Goal: Task Accomplishment & Management: Use online tool/utility

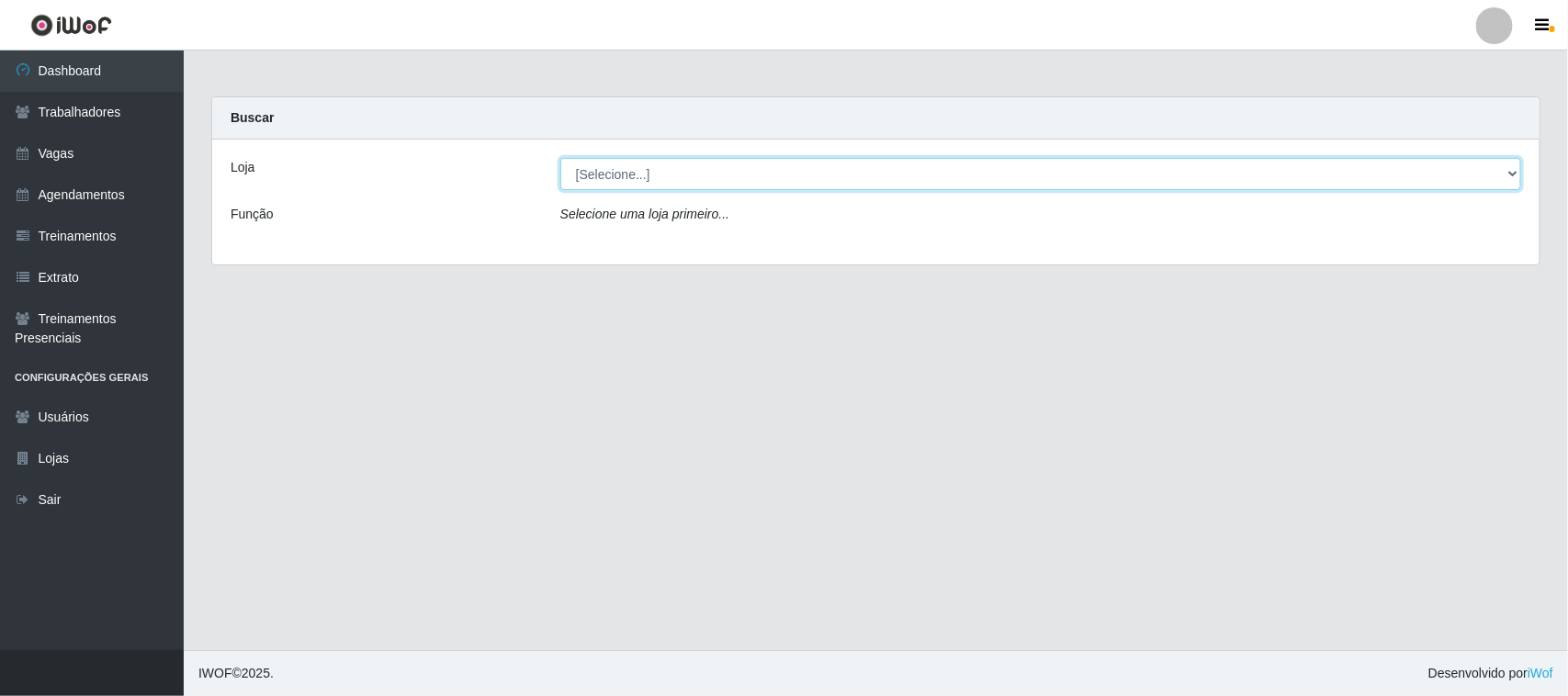
click at [1509, 171] on select "[Selecione...] [GEOGRAPHIC_DATA]" at bounding box center [1040, 174] width 960 height 32
select select "65"
click at [560, 158] on select "[Selecione...] [GEOGRAPHIC_DATA]" at bounding box center [1040, 174] width 960 height 32
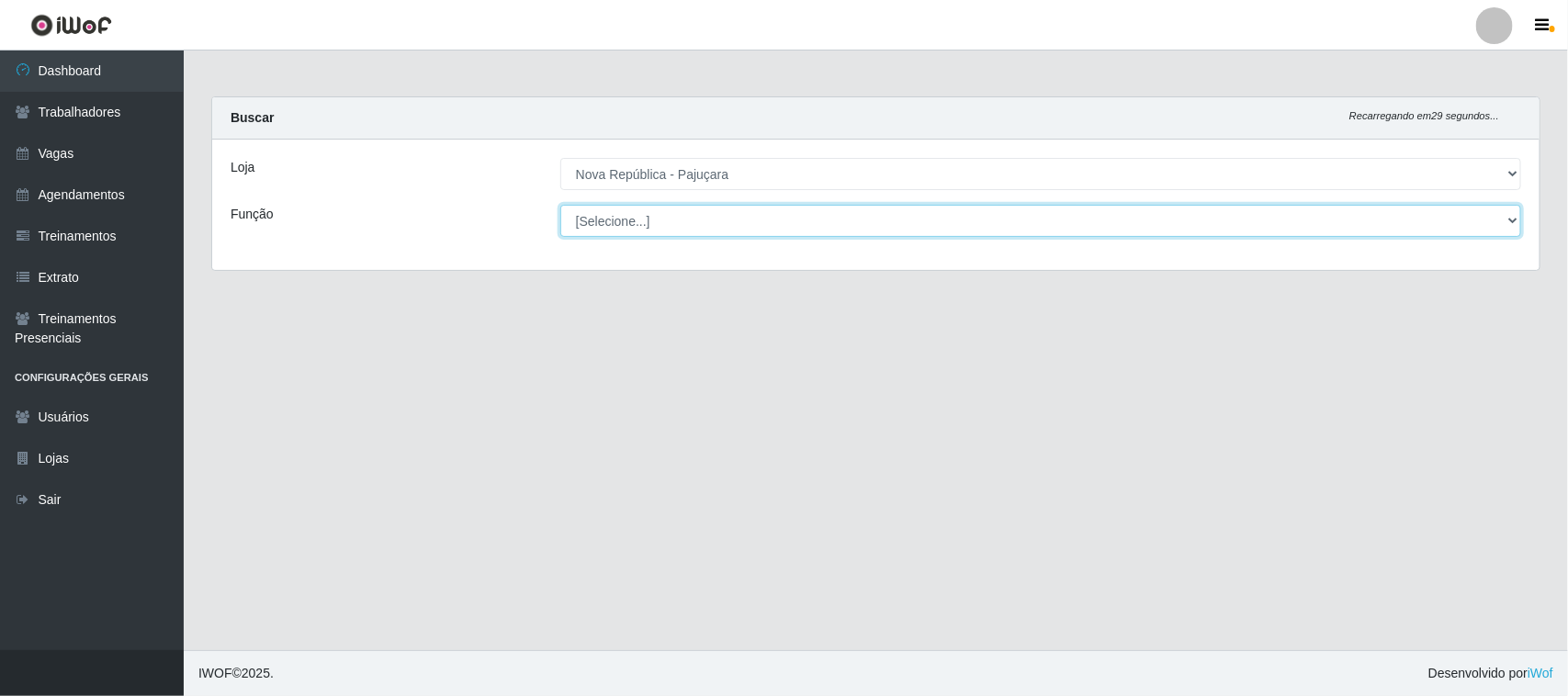
click at [1503, 218] on select "[Selecione...] Balconista Operador de Caixa Repositor" at bounding box center [1040, 221] width 960 height 32
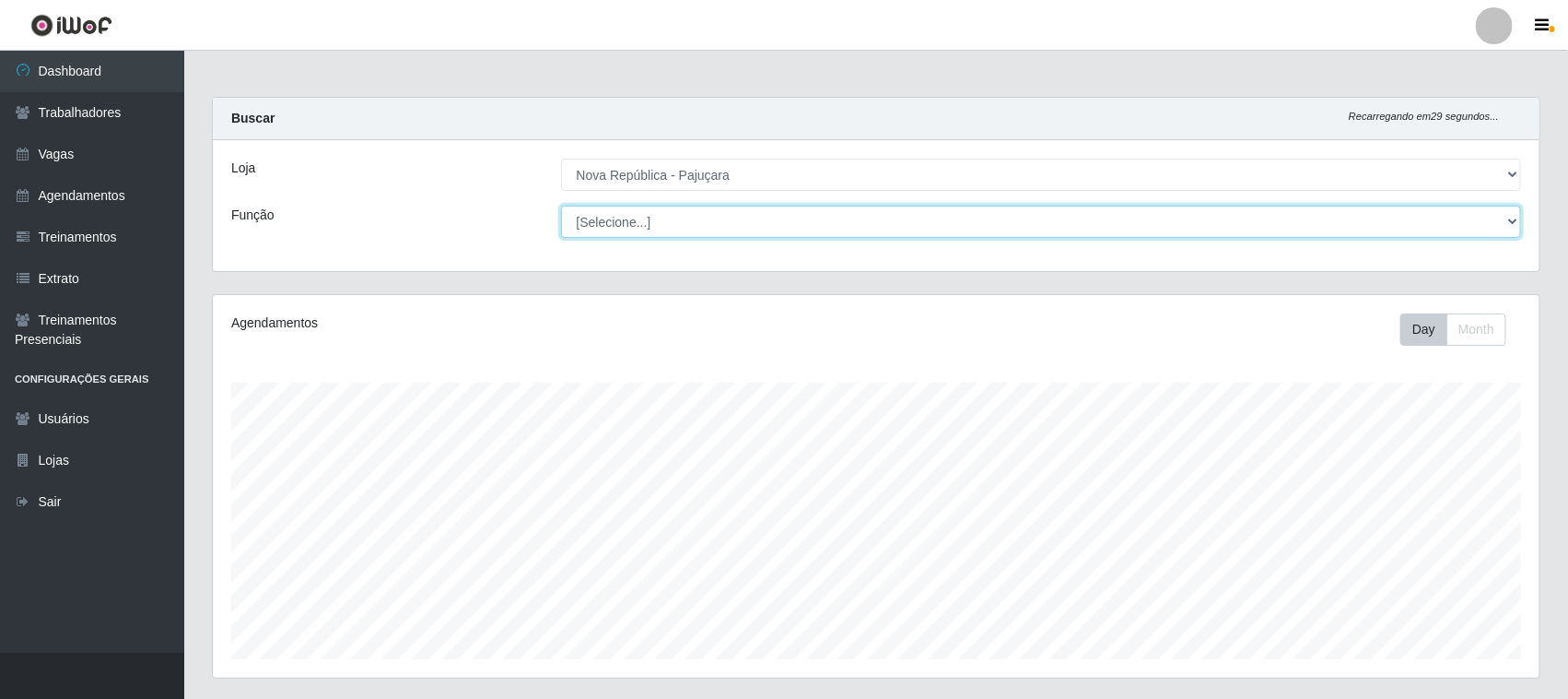
scroll to position [384, 1327]
select select "22"
click at [562, 206] on select "[Selecione...] Balconista Operador de Caixa Repositor" at bounding box center [1042, 222] width 961 height 32
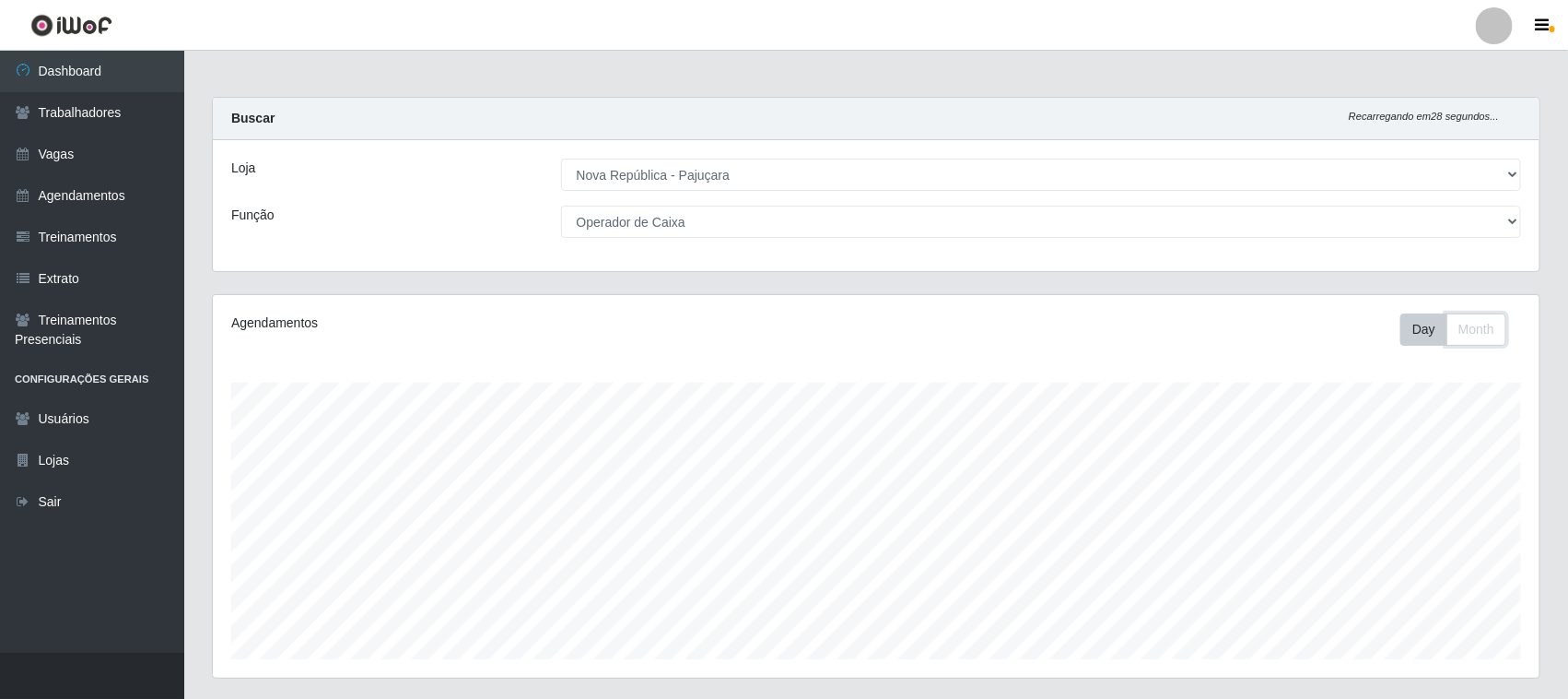
click at [1482, 318] on button "Month" at bounding box center [1477, 330] width 60 height 32
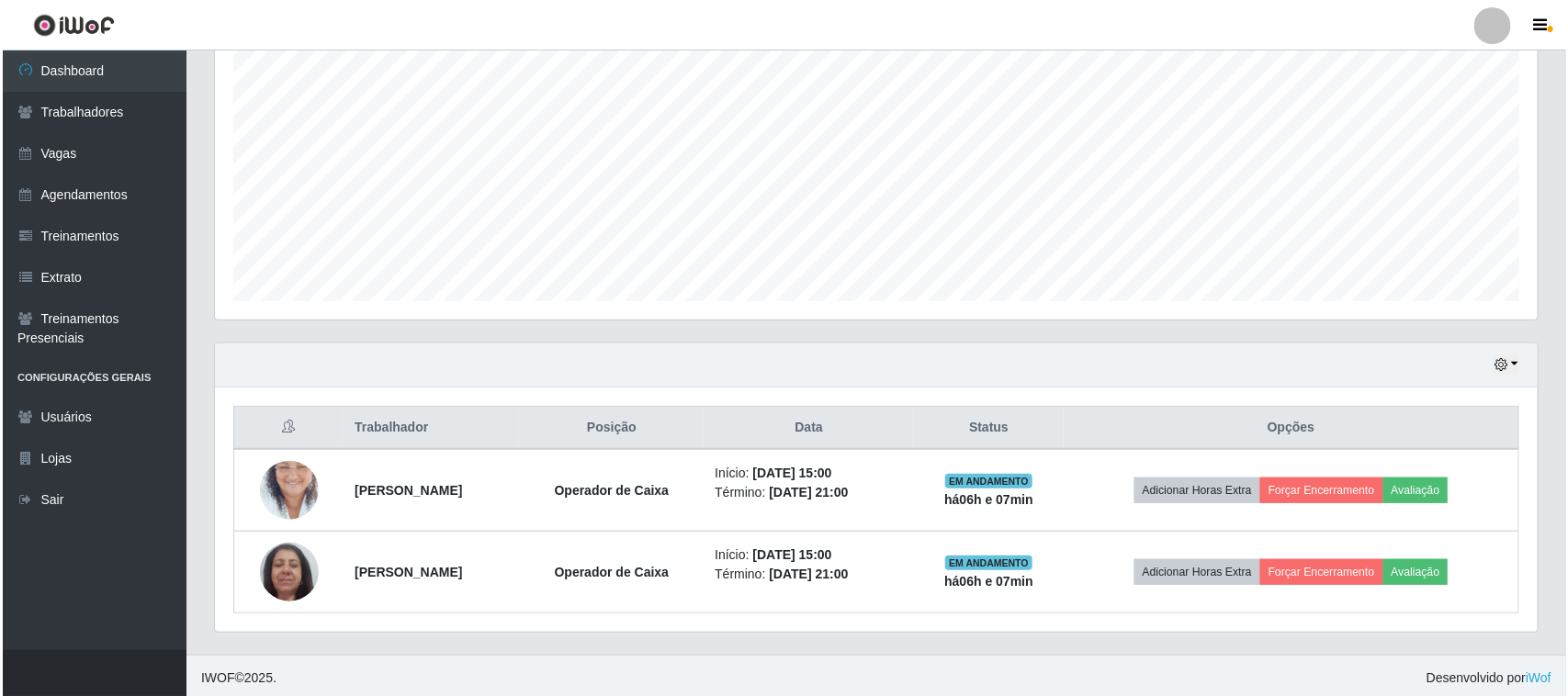
scroll to position [360, 0]
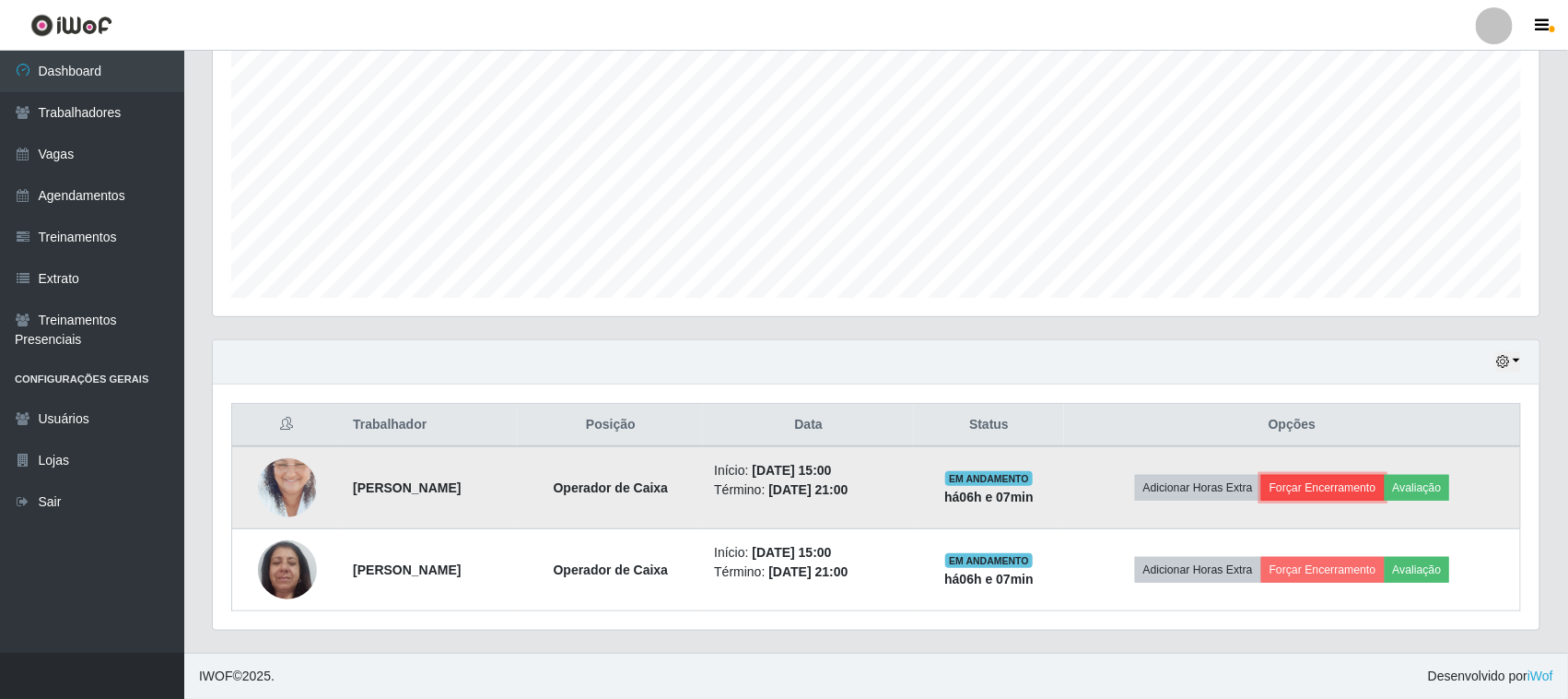
click at [1334, 489] on button "Forçar Encerramento" at bounding box center [1323, 488] width 124 height 26
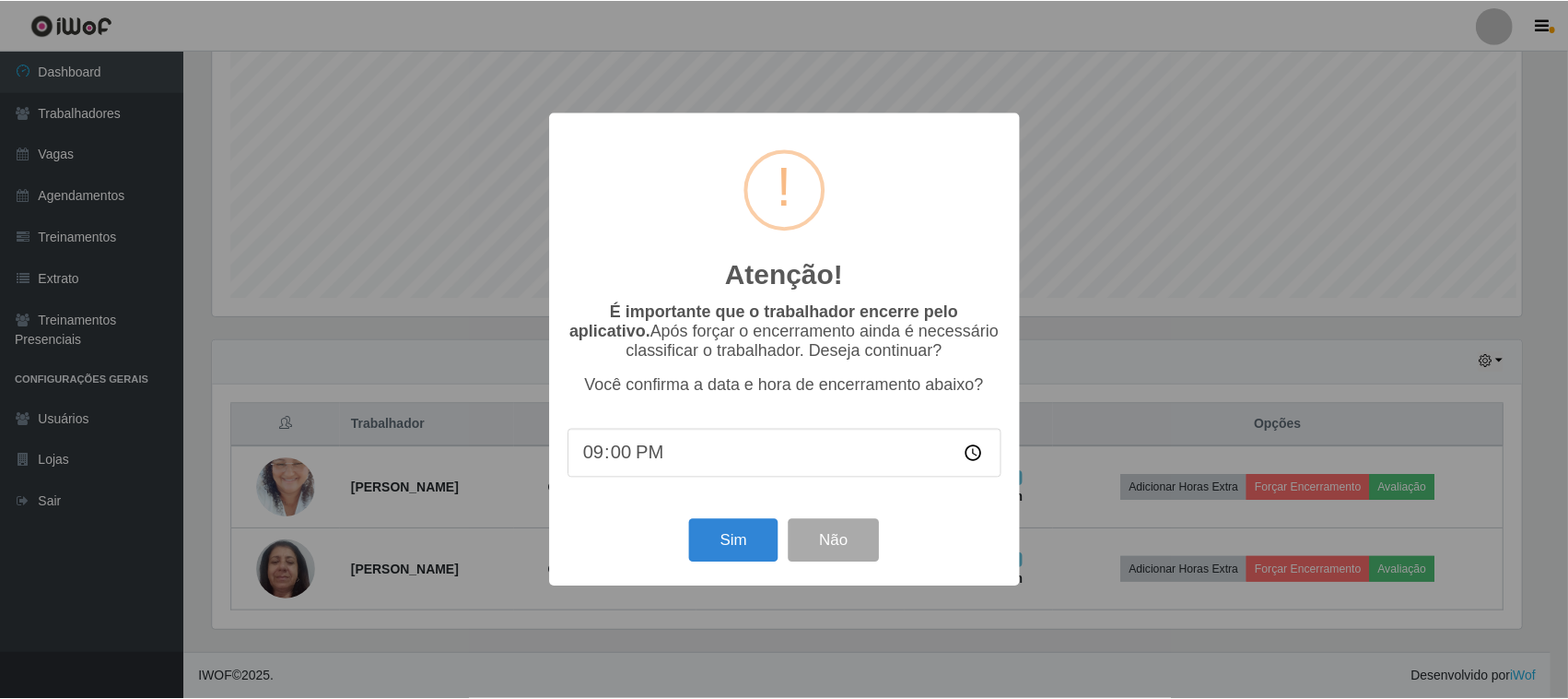
scroll to position [384, 1314]
click at [716, 540] on button "Sim" at bounding box center [736, 540] width 89 height 43
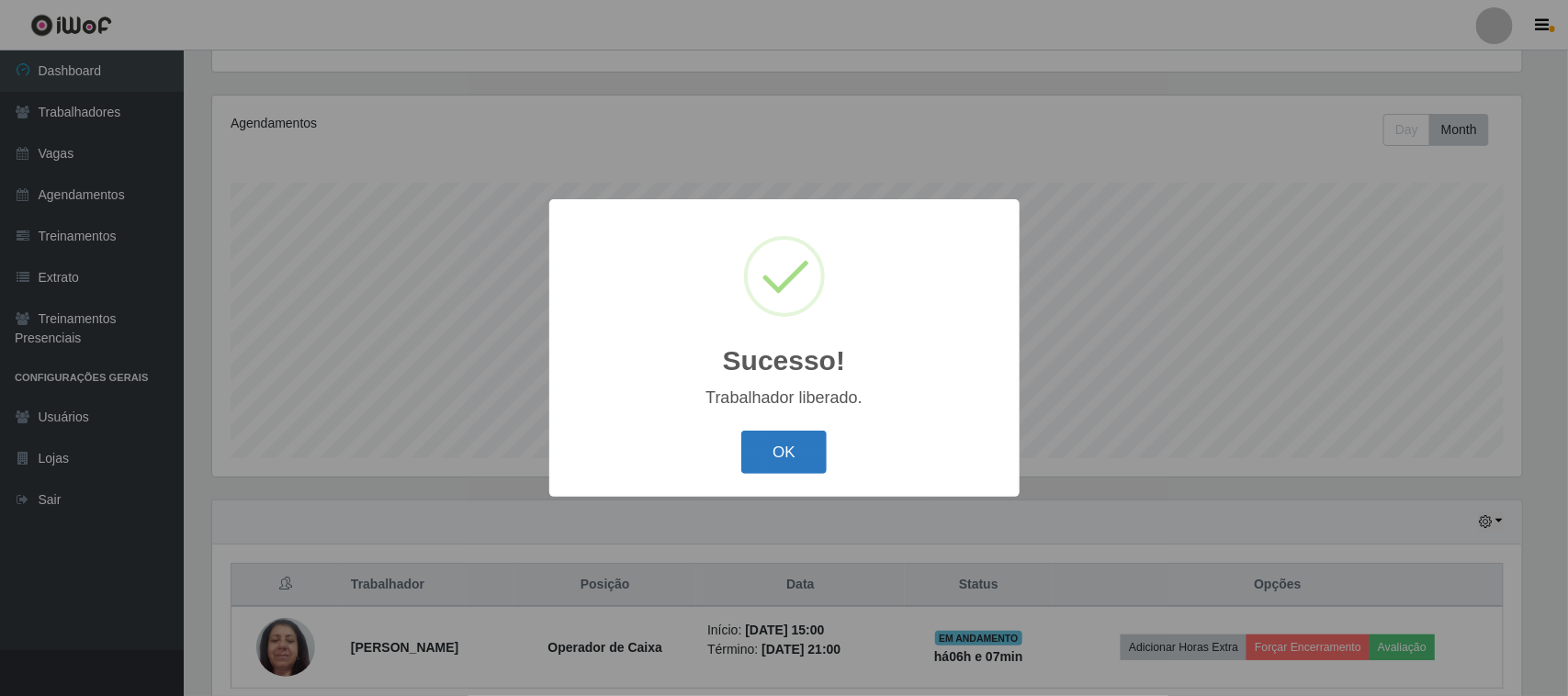
click at [764, 441] on button "OK" at bounding box center [784, 451] width 86 height 43
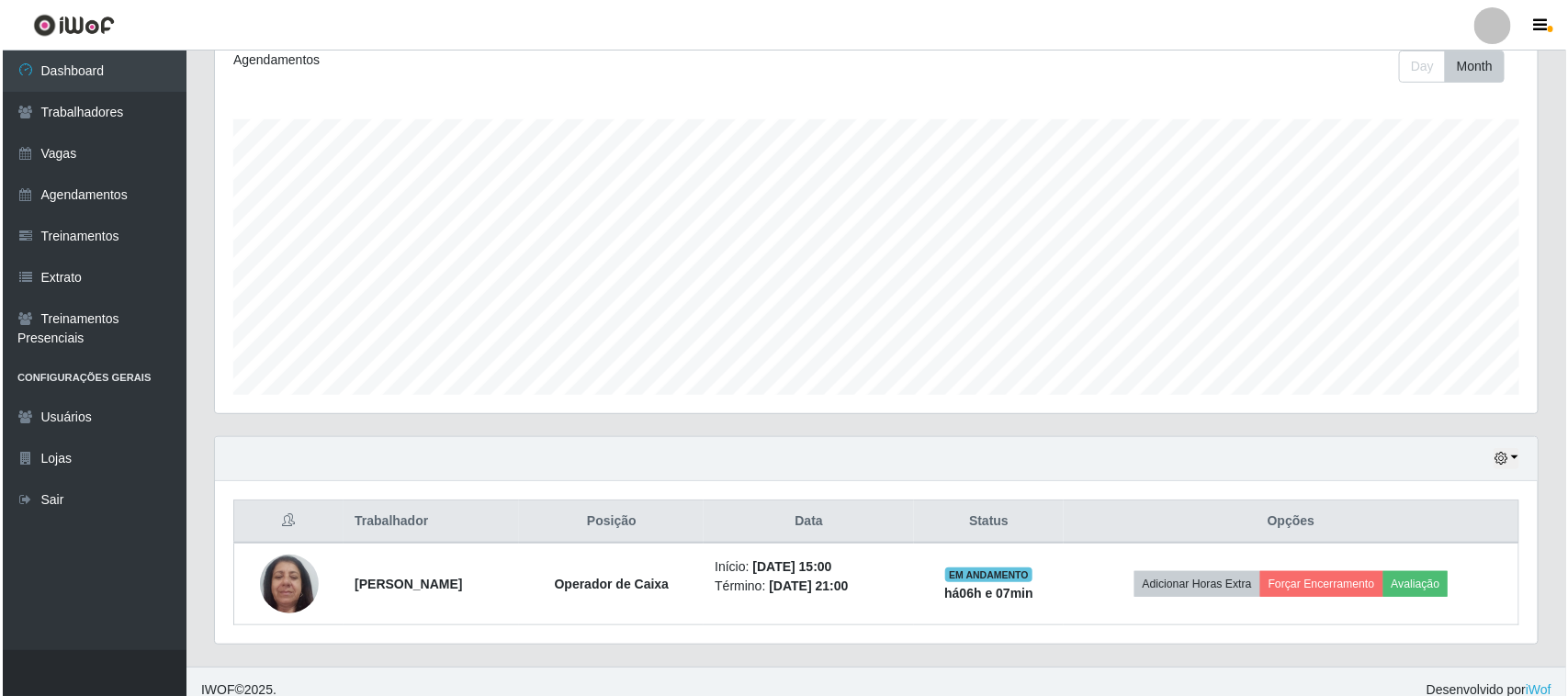
scroll to position [280, 0]
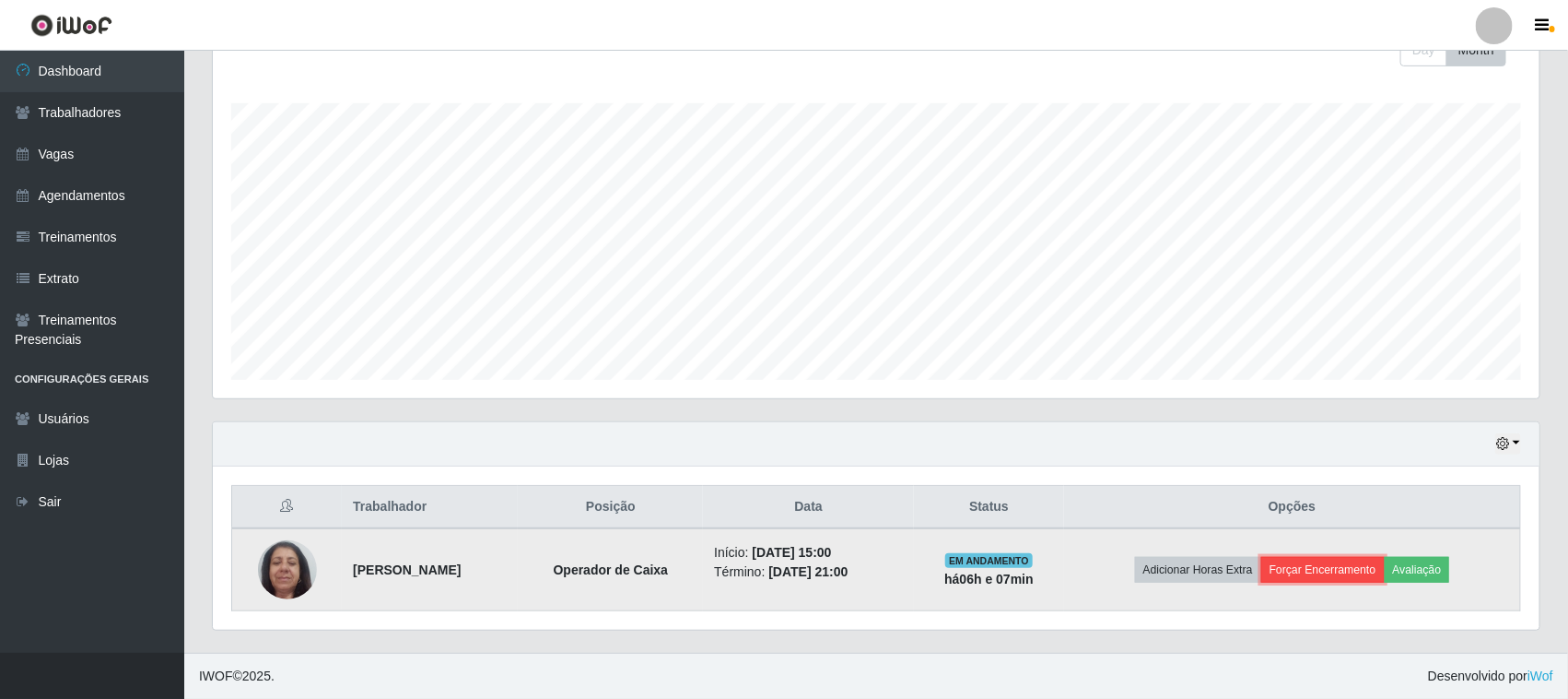
click at [1356, 574] on button "Forçar Encerramento" at bounding box center [1323, 570] width 124 height 26
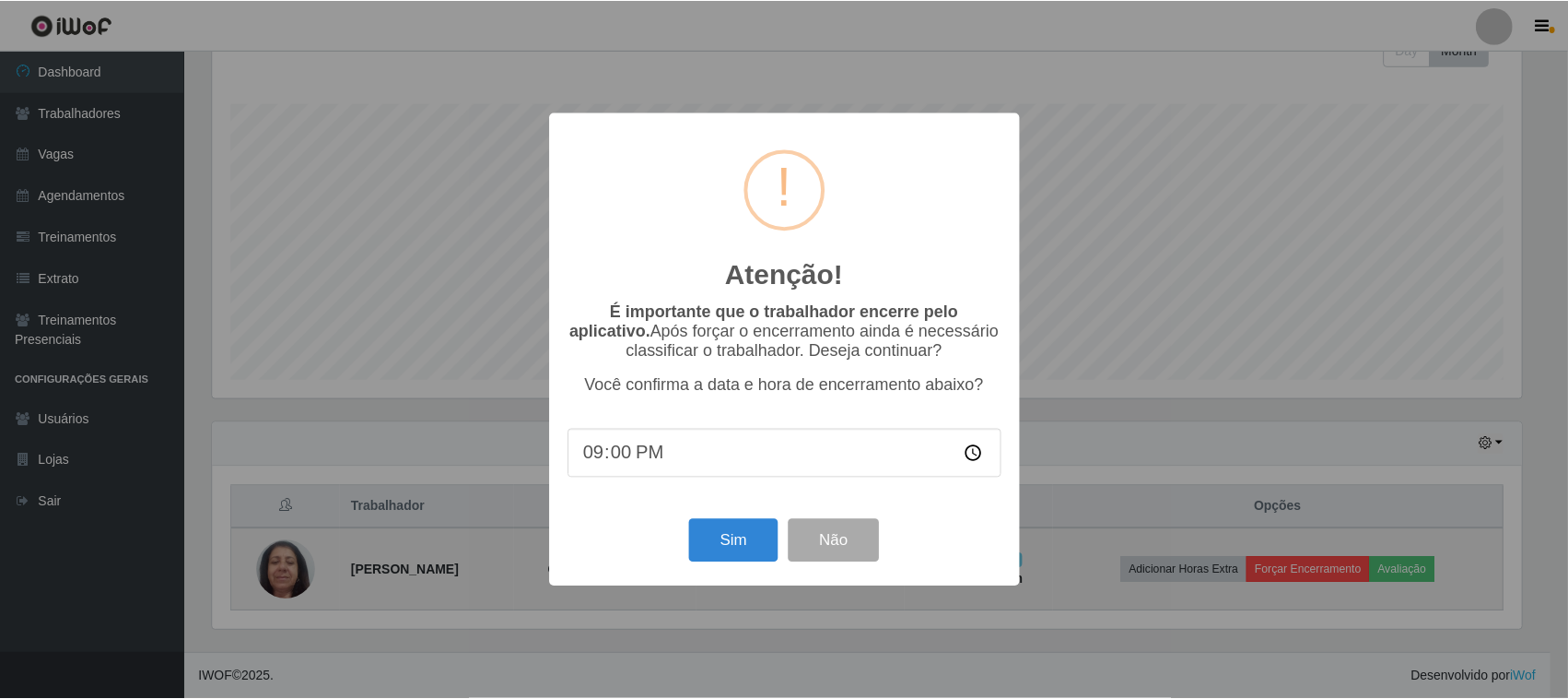
scroll to position [384, 1314]
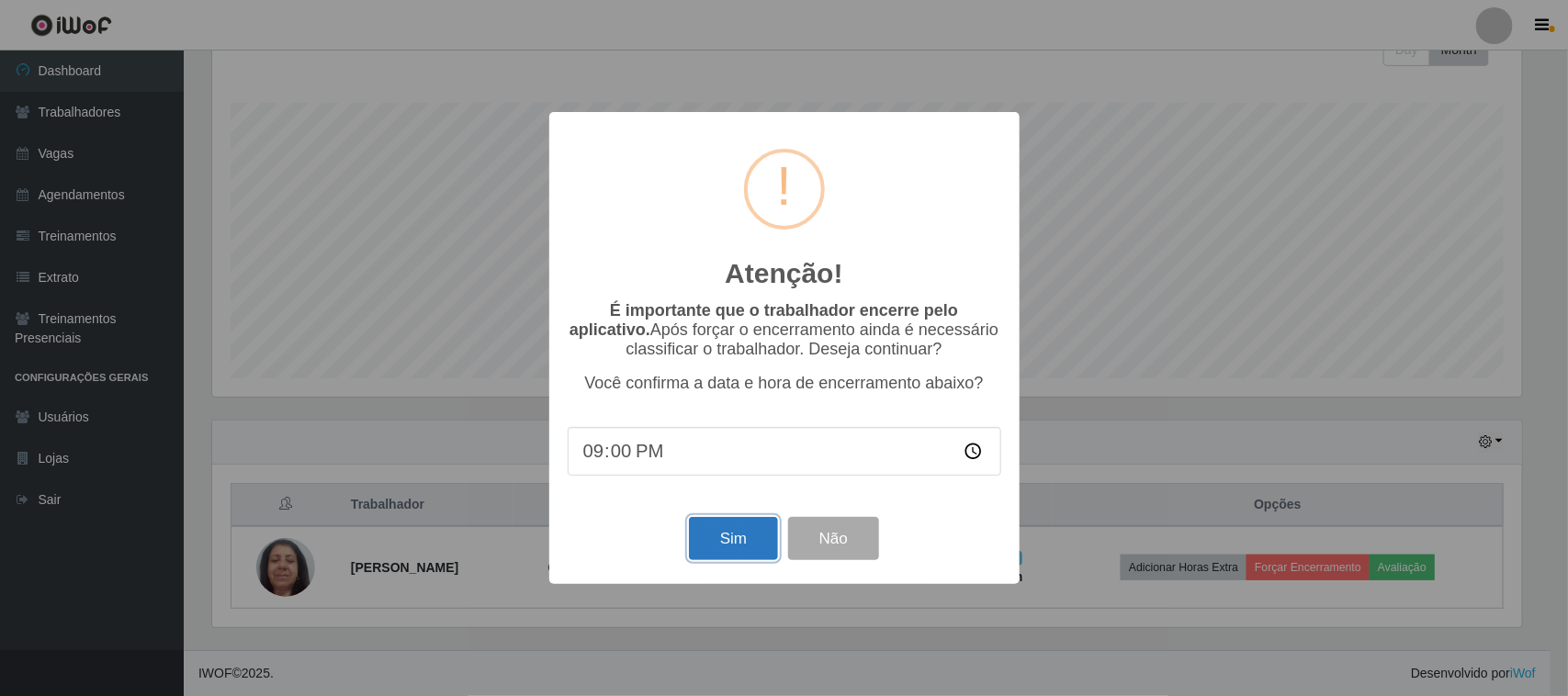
click at [773, 535] on button "Sim" at bounding box center [733, 538] width 89 height 43
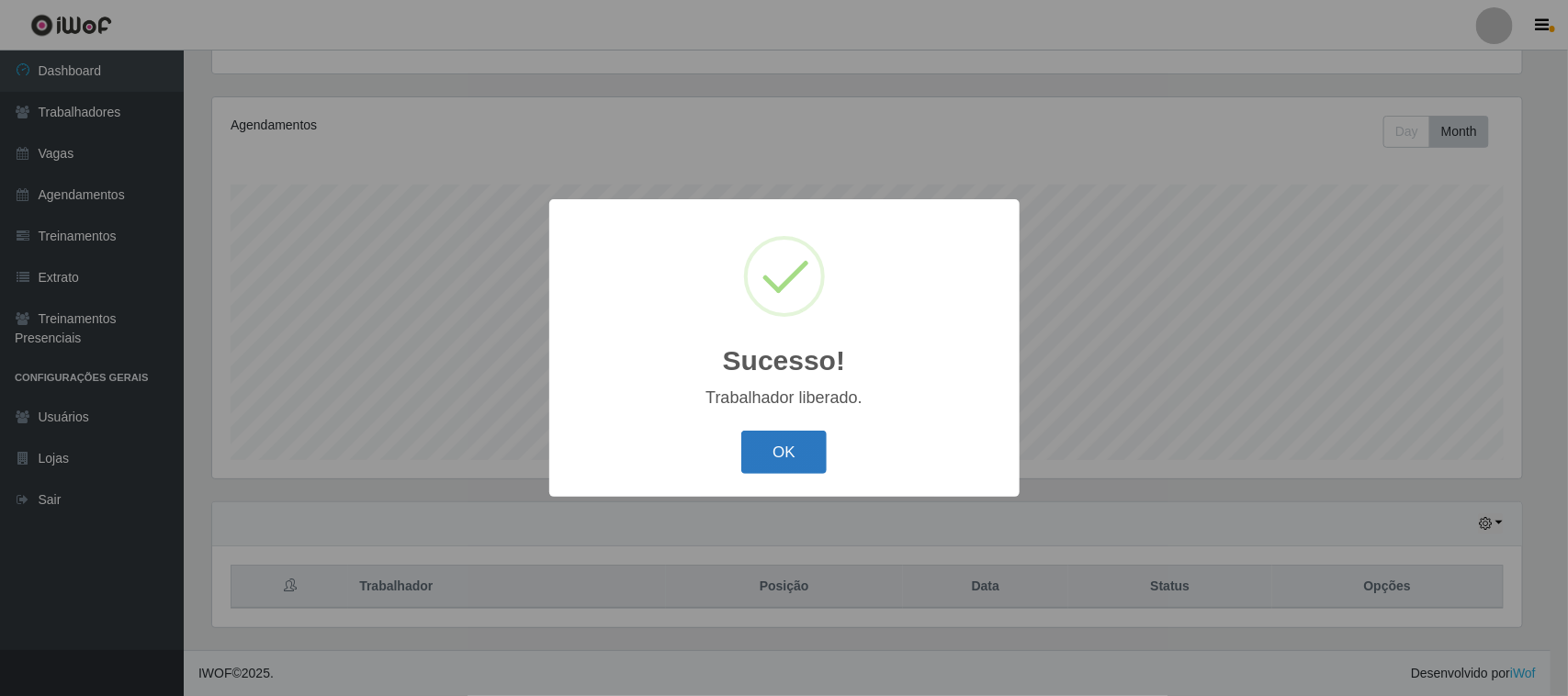
click at [774, 459] on button "OK" at bounding box center [784, 451] width 86 height 43
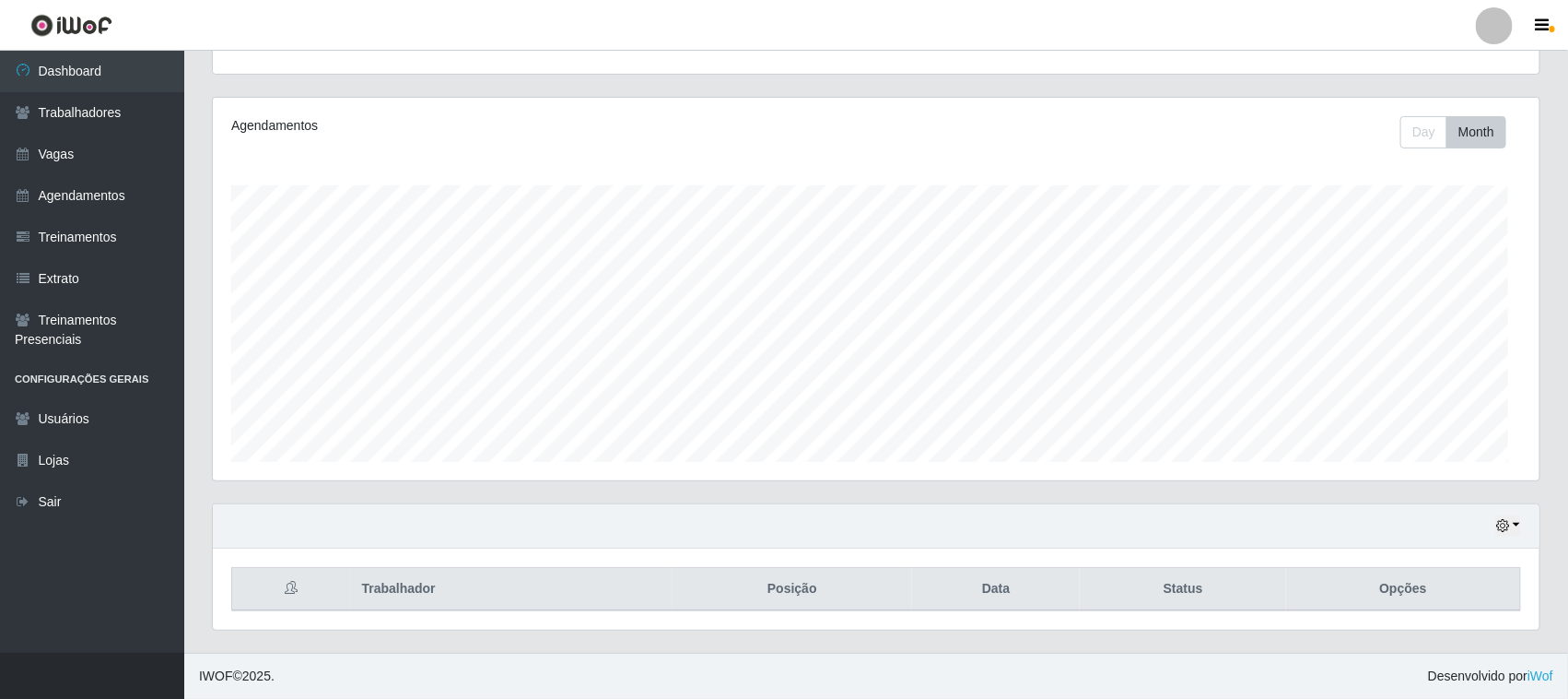
scroll to position [384, 1327]
